Goal: Check status: Check status

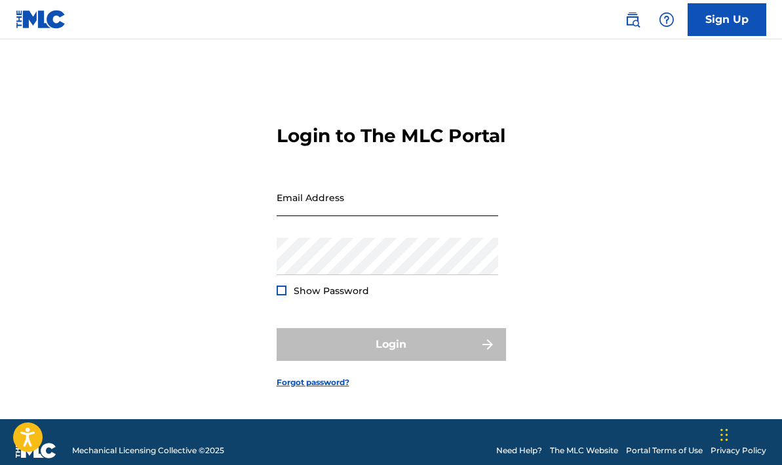
click at [287, 216] on input "Email Address" at bounding box center [388, 197] width 222 height 37
type input "[EMAIL_ADDRESS][DOMAIN_NAME]"
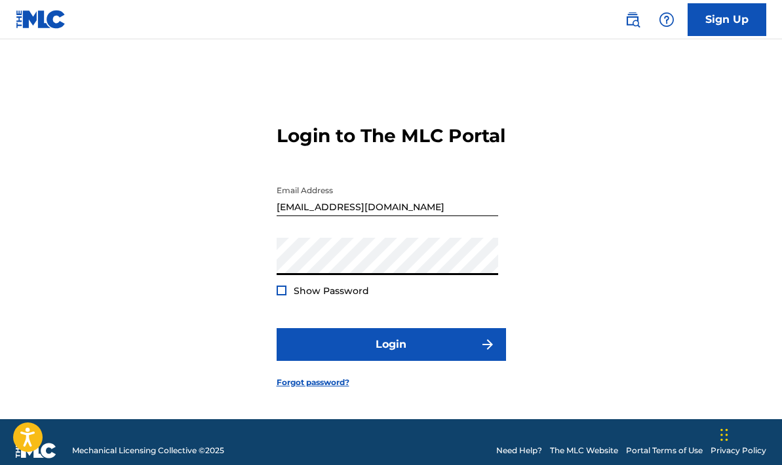
click at [282, 296] on div at bounding box center [282, 291] width 10 height 10
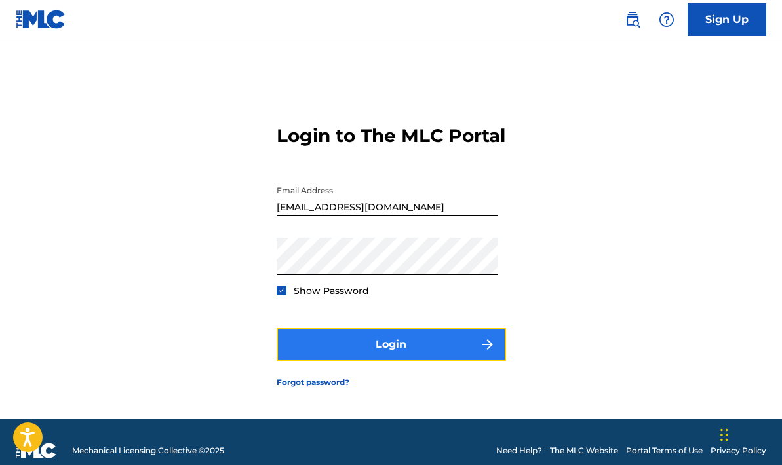
click at [356, 361] on button "Login" at bounding box center [391, 344] width 229 height 33
click at [358, 353] on button "Login" at bounding box center [391, 344] width 229 height 33
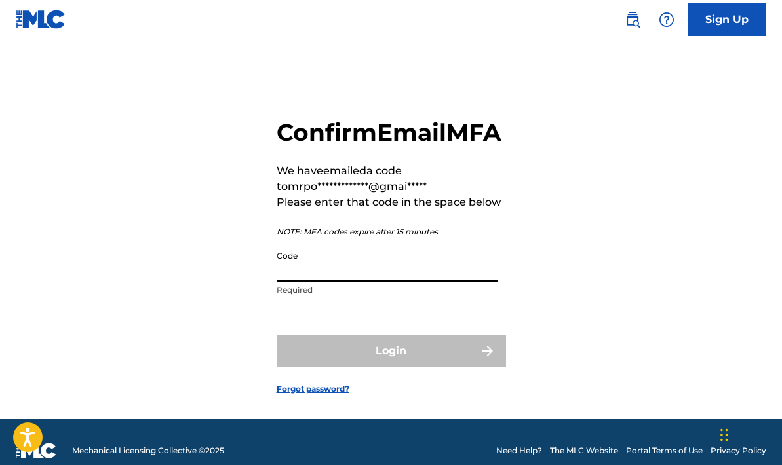
click at [290, 282] on input "Code" at bounding box center [388, 262] width 222 height 37
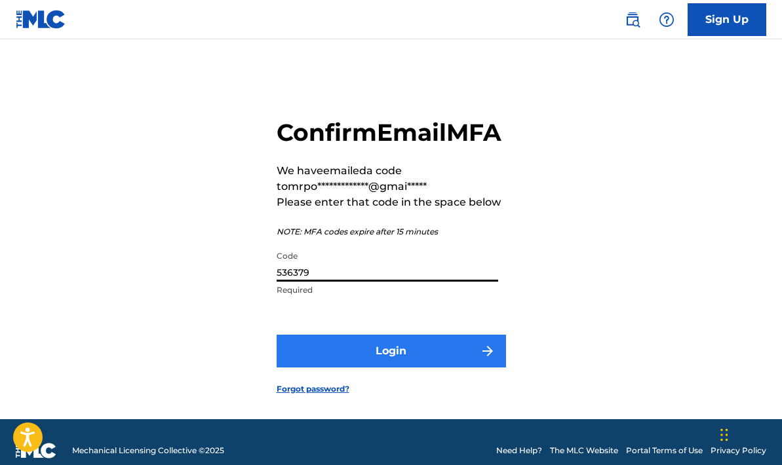
type input "536379"
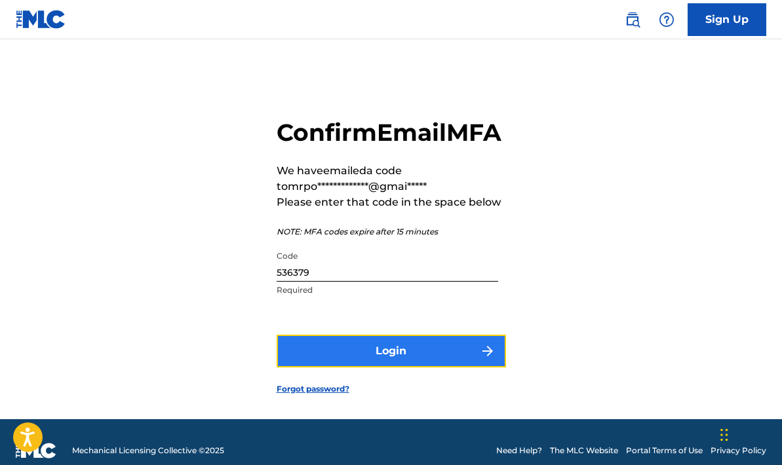
click at [343, 366] on button "Login" at bounding box center [391, 351] width 229 height 33
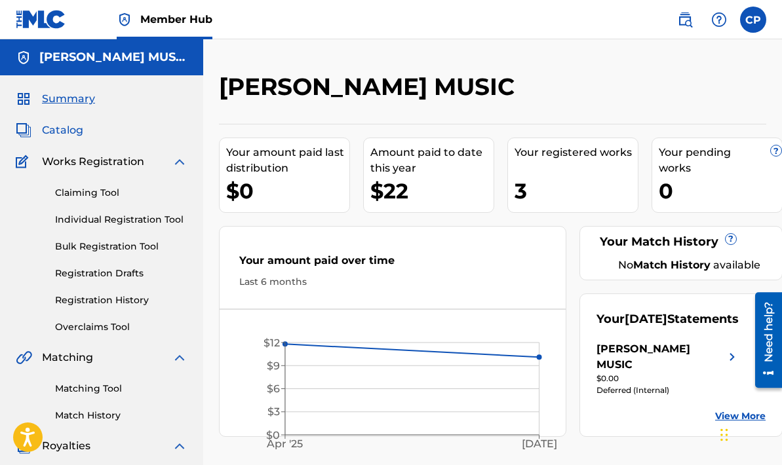
click at [60, 128] on span "Catalog" at bounding box center [62, 131] width 41 height 16
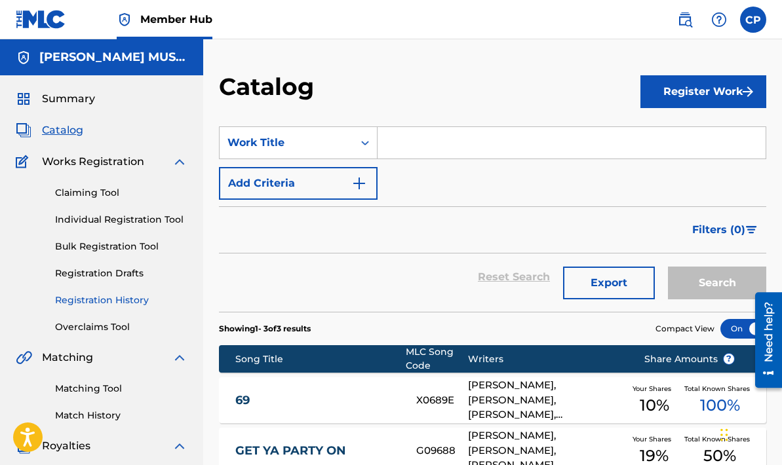
click at [108, 298] on link "Registration History" at bounding box center [121, 301] width 132 height 14
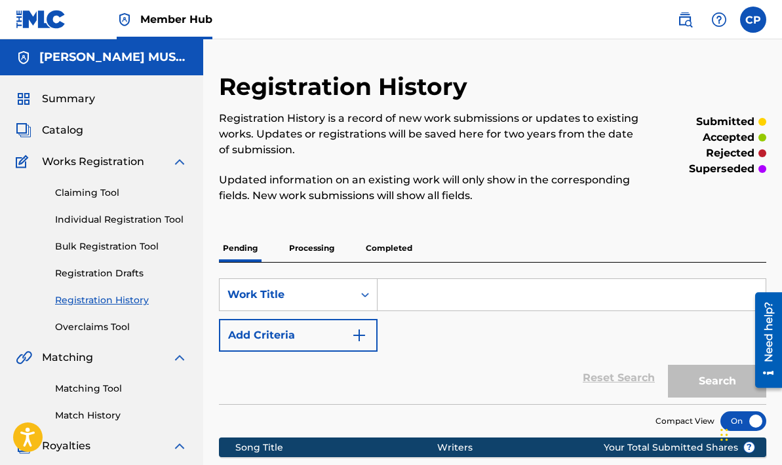
click at [302, 255] on p "Processing" at bounding box center [311, 249] width 53 height 28
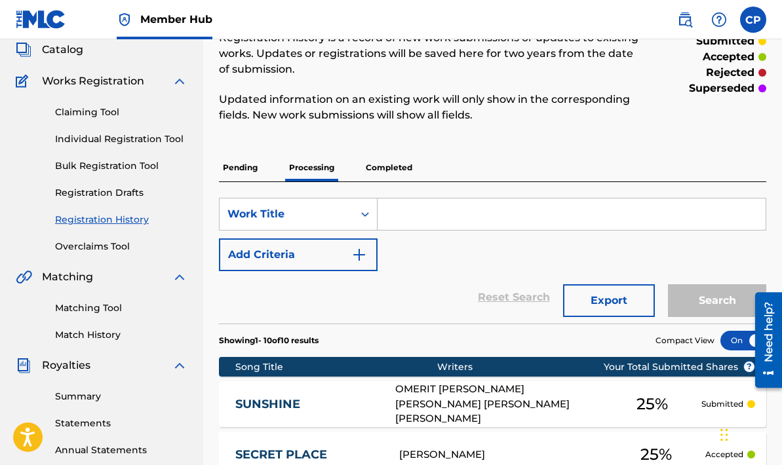
scroll to position [77, 0]
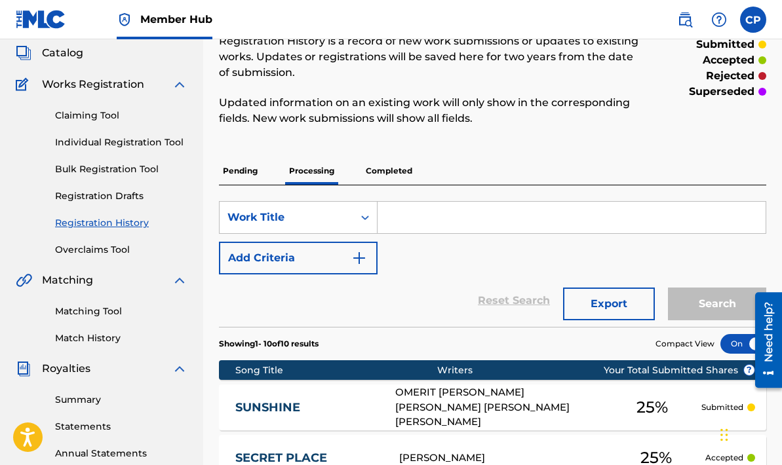
click at [381, 180] on p "Completed" at bounding box center [389, 171] width 54 height 28
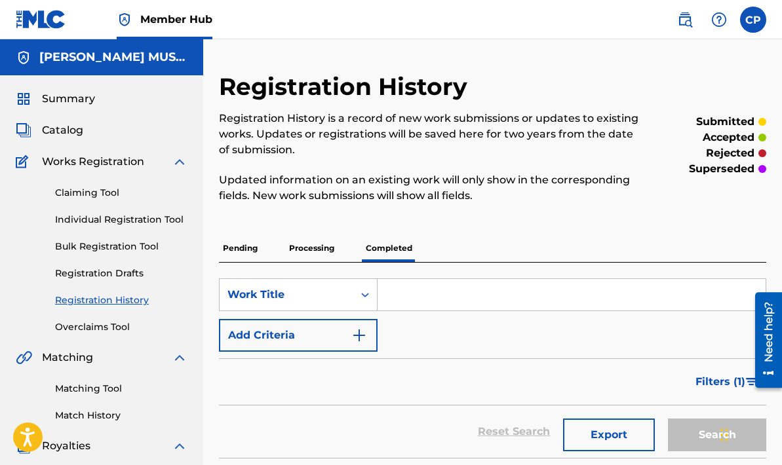
click at [300, 244] on p "Processing" at bounding box center [311, 249] width 53 height 28
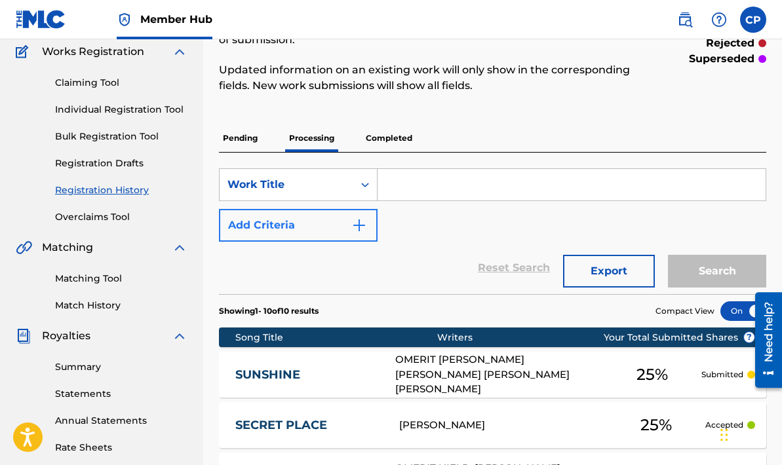
scroll to position [109, 0]
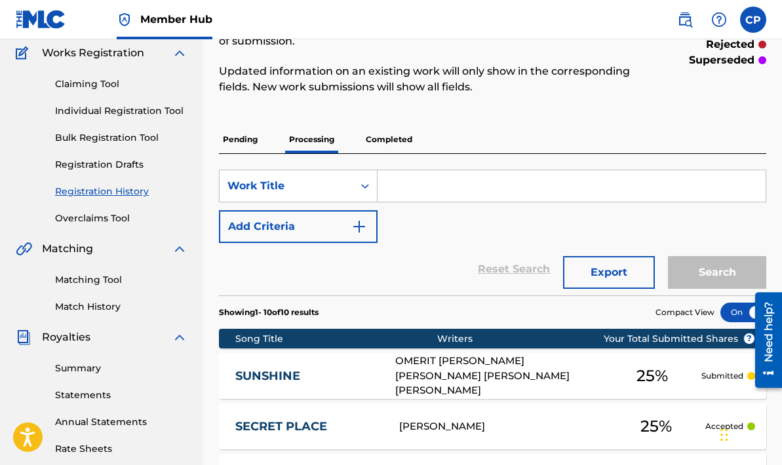
click at [385, 144] on p "Completed" at bounding box center [389, 140] width 54 height 28
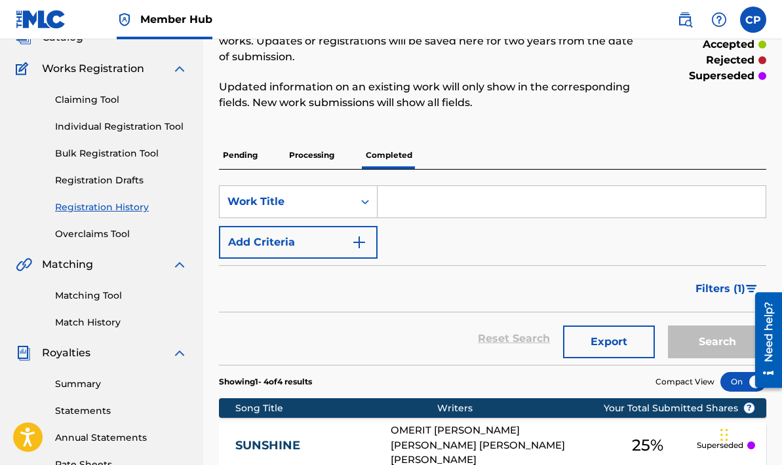
scroll to position [90, 0]
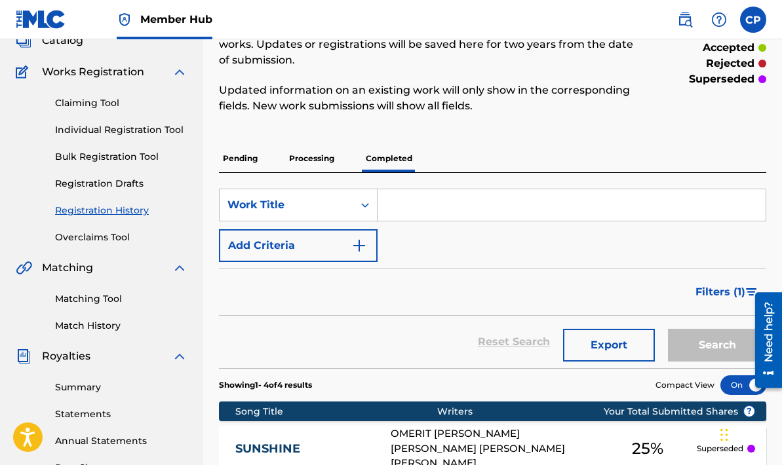
click at [307, 156] on p "Processing" at bounding box center [311, 159] width 53 height 28
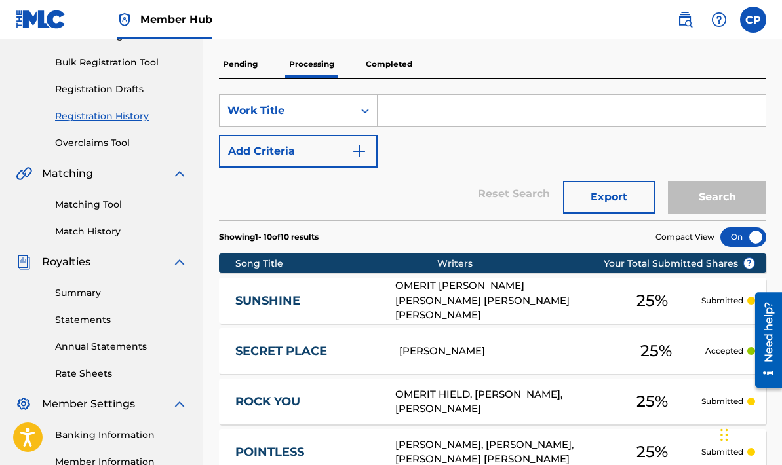
scroll to position [97, 0]
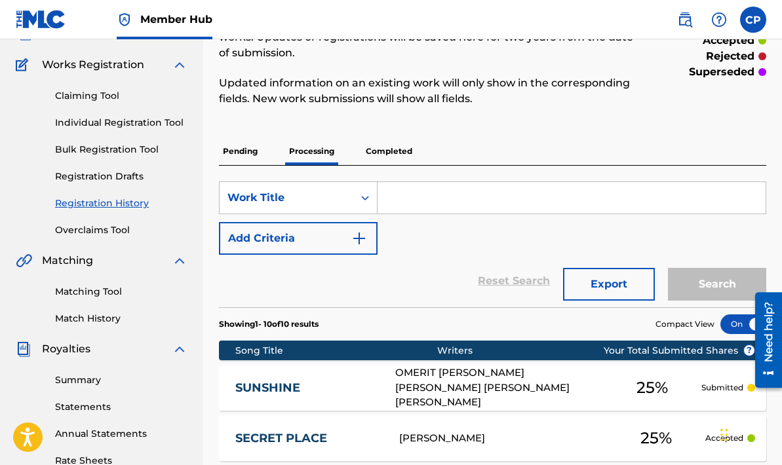
click at [380, 149] on p "Completed" at bounding box center [389, 152] width 54 height 28
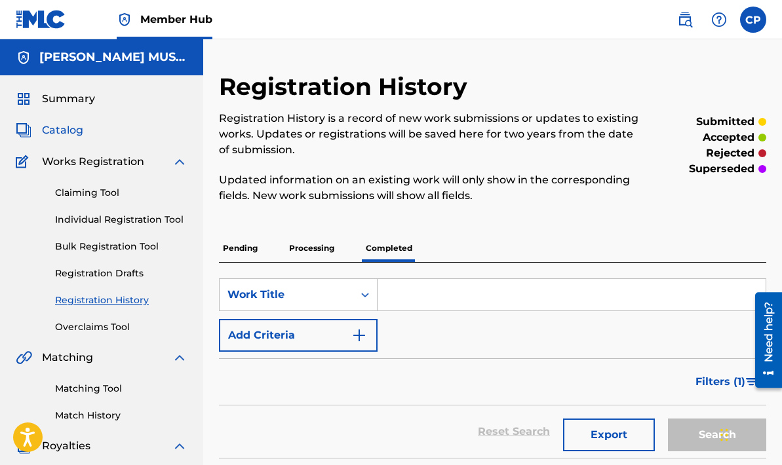
click at [69, 132] on span "Catalog" at bounding box center [62, 131] width 41 height 16
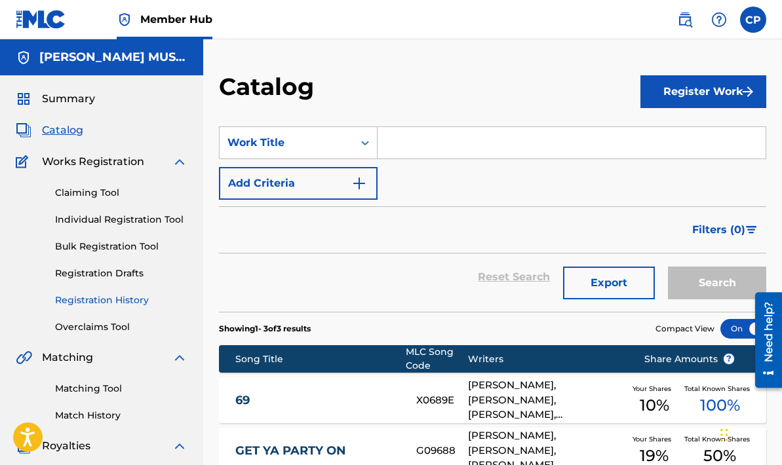
click at [117, 297] on link "Registration History" at bounding box center [121, 301] width 132 height 14
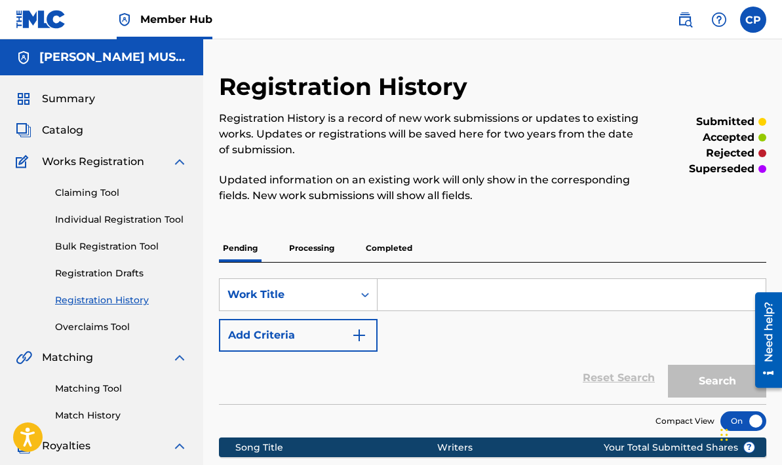
click at [377, 244] on p "Completed" at bounding box center [389, 249] width 54 height 28
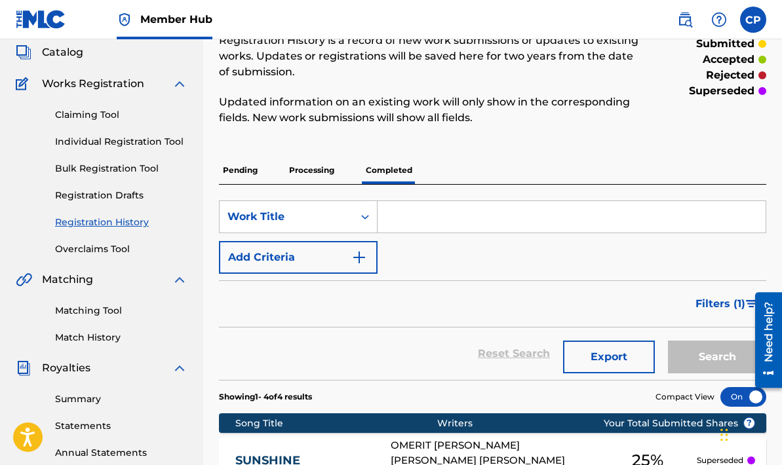
scroll to position [75, 0]
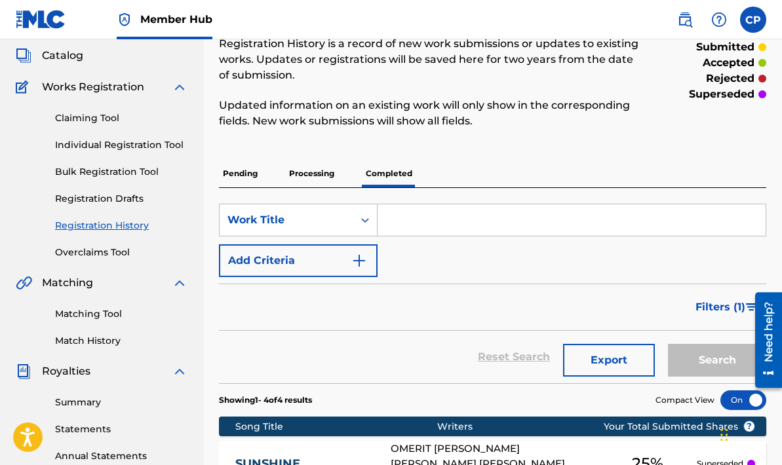
click at [312, 172] on p "Processing" at bounding box center [311, 174] width 53 height 28
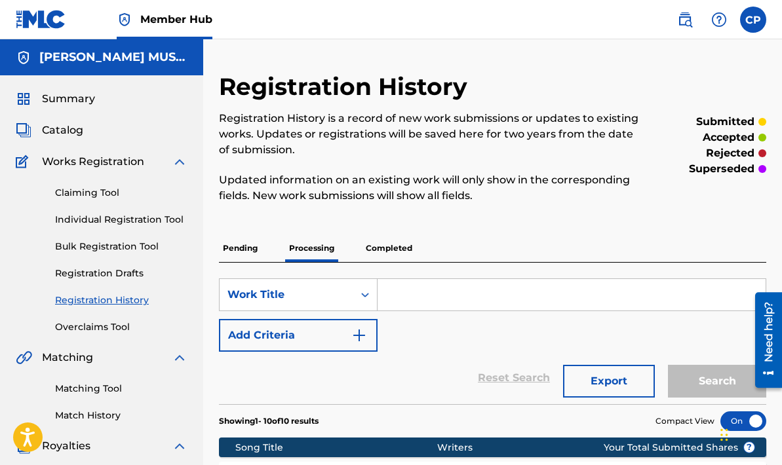
click at [237, 248] on p "Pending" at bounding box center [240, 249] width 43 height 28
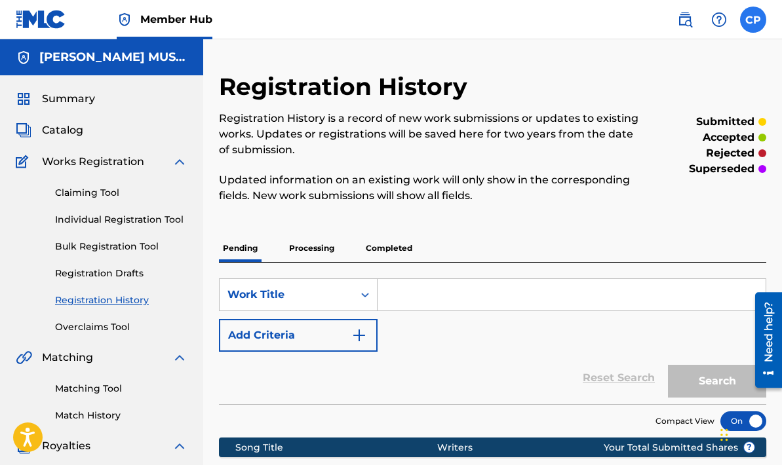
click at [757, 21] on label at bounding box center [753, 20] width 26 height 26
click at [753, 20] on input "CP [PERSON_NAME] [EMAIL_ADDRESS][DOMAIN_NAME] Notification Preferences Profile …" at bounding box center [753, 20] width 0 height 0
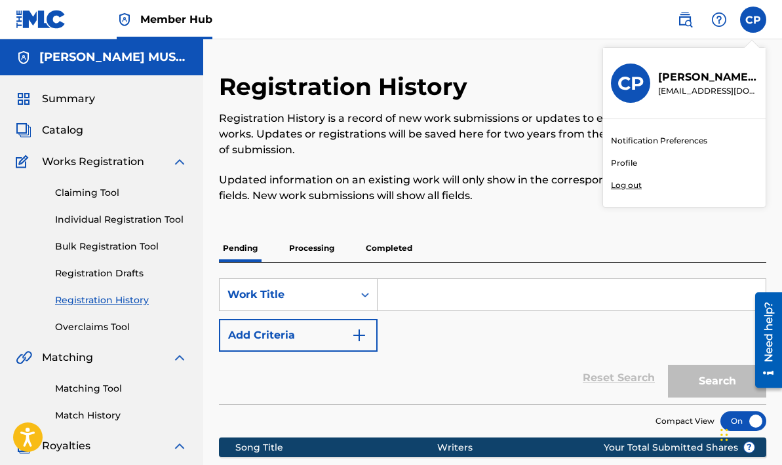
click at [624, 186] on p "Log out" at bounding box center [626, 186] width 31 height 12
click at [753, 20] on input "CP [PERSON_NAME] [EMAIL_ADDRESS][DOMAIN_NAME] Notification Preferences Profile …" at bounding box center [753, 20] width 0 height 0
